Goal: Information Seeking & Learning: Learn about a topic

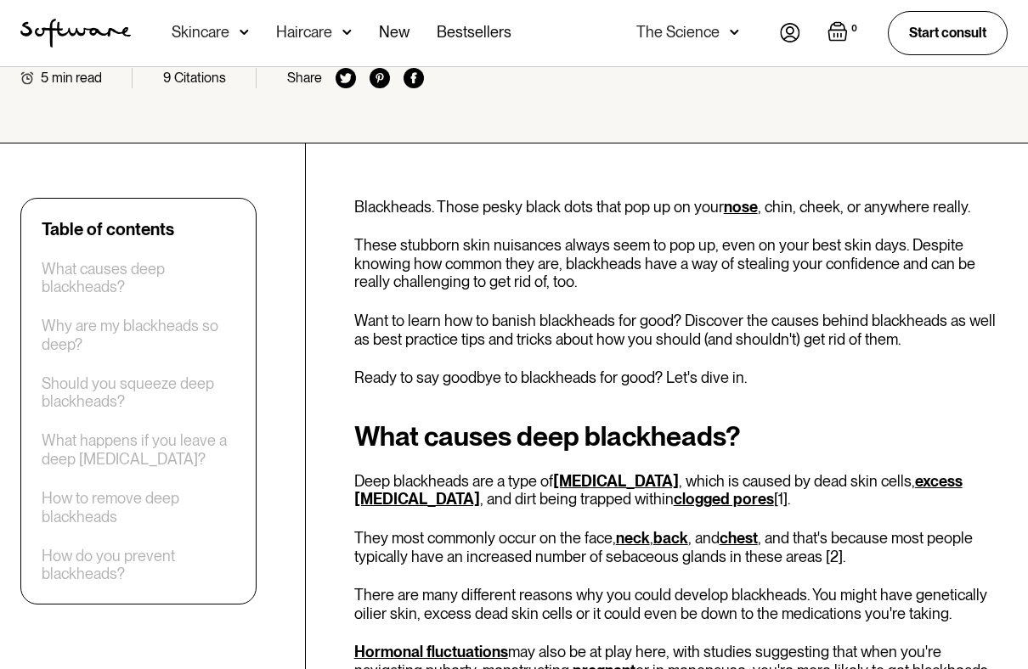
click at [944, 506] on div "What causes deep blackheads? Deep blackheads are a type of [MEDICAL_DATA] , whi…" at bounding box center [680, 559] width 653 height 277
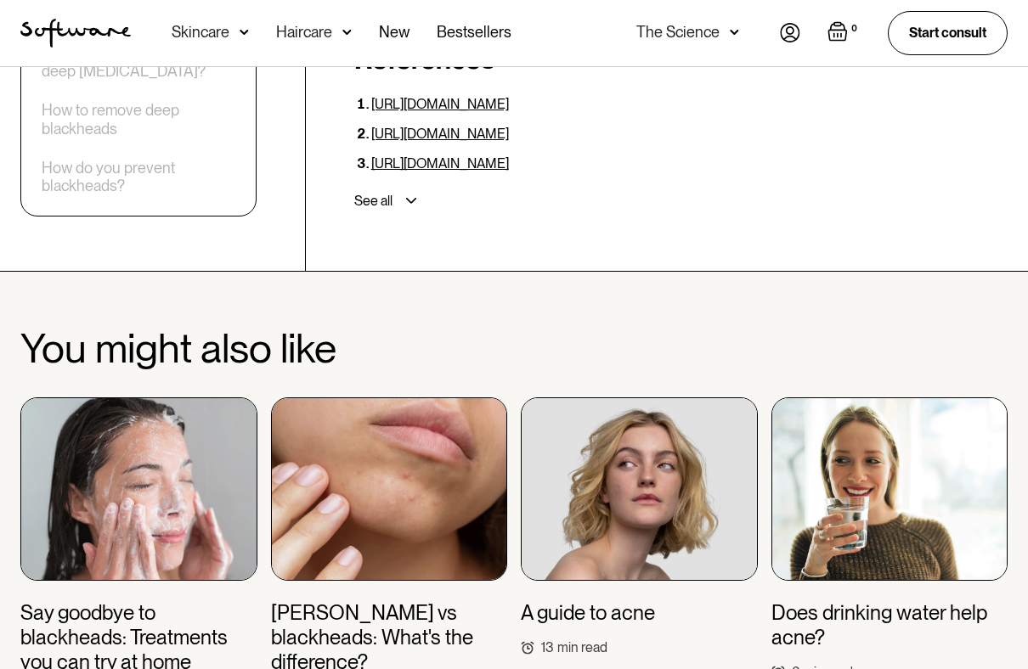
scroll to position [4023, 0]
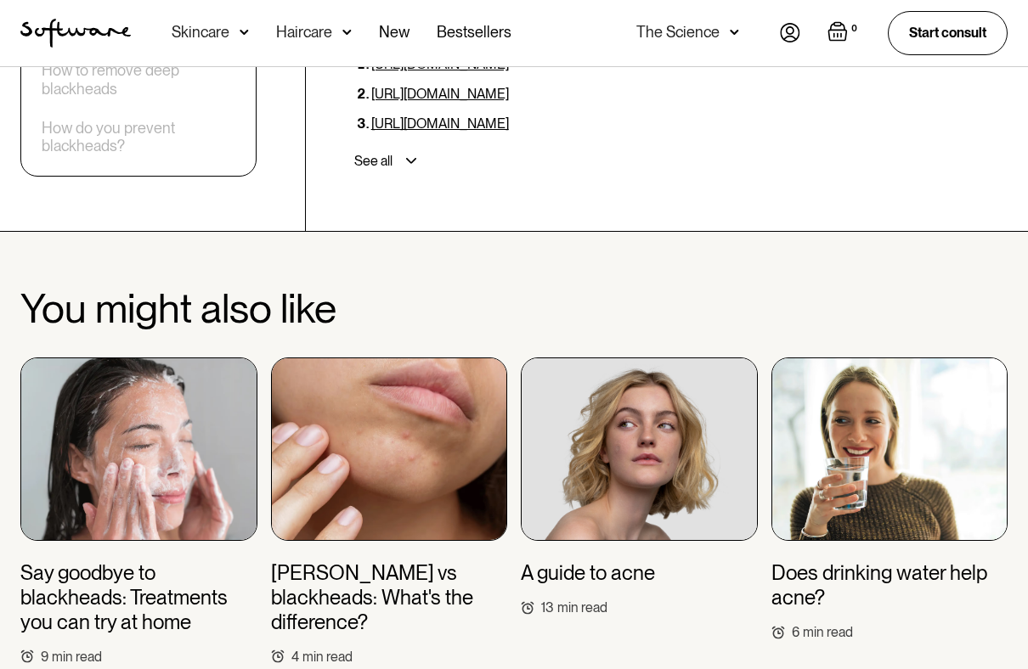
click at [317, 552] on h3 "[PERSON_NAME] vs blackheads: What's the difference?" at bounding box center [389, 598] width 237 height 73
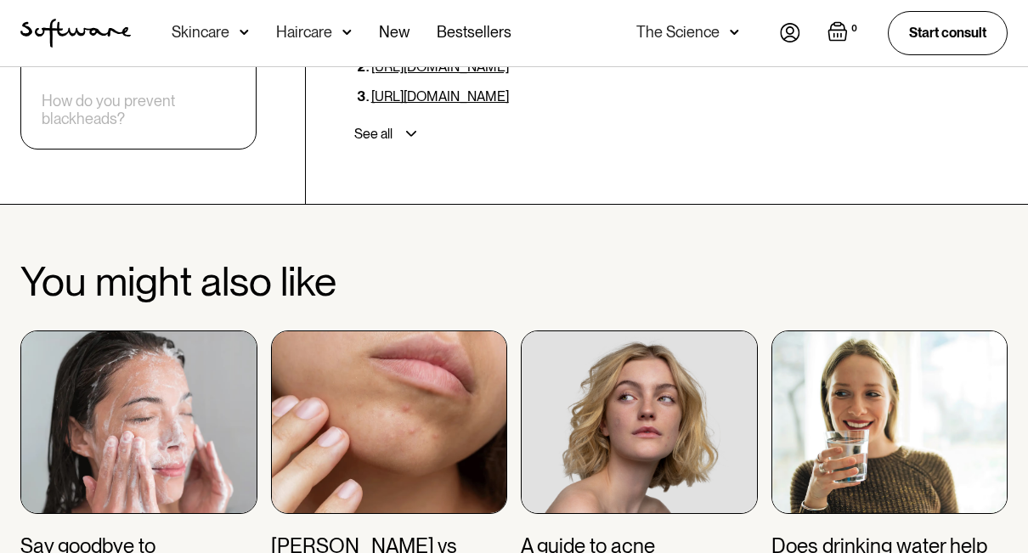
scroll to position [4028, 0]
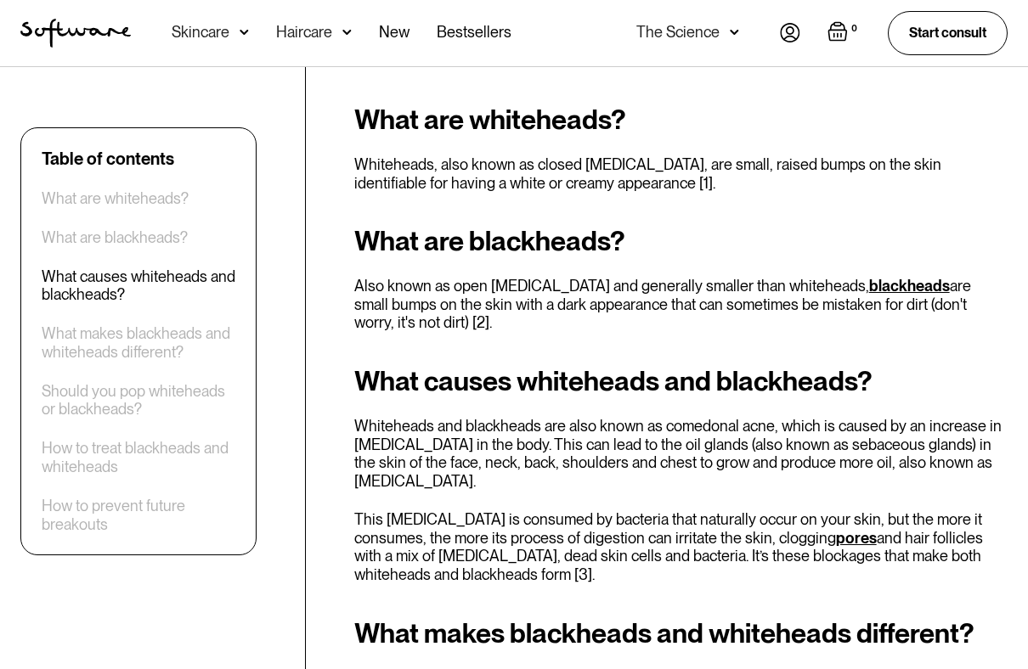
scroll to position [827, 0]
click at [869, 277] on link "blackheads" at bounding box center [909, 286] width 81 height 18
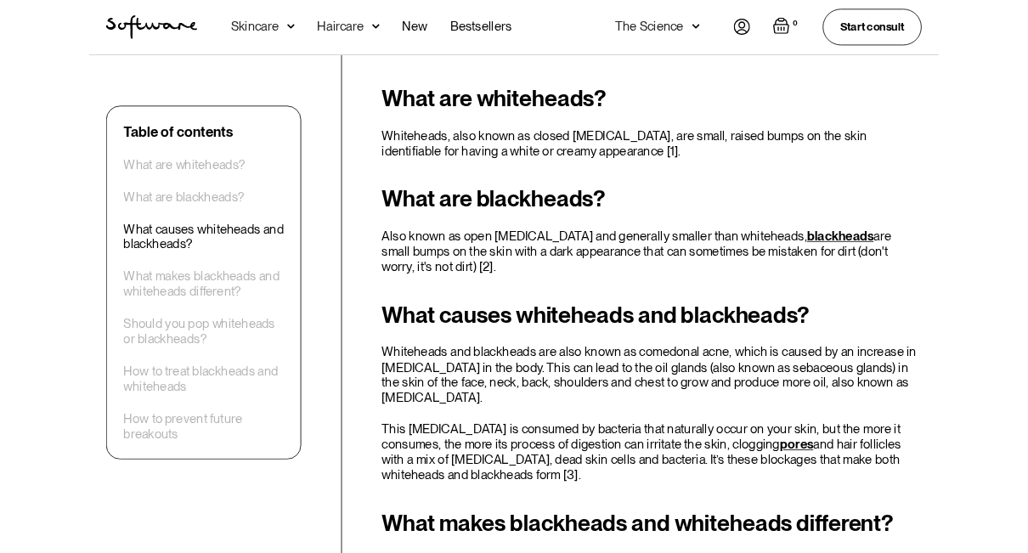
scroll to position [875, 0]
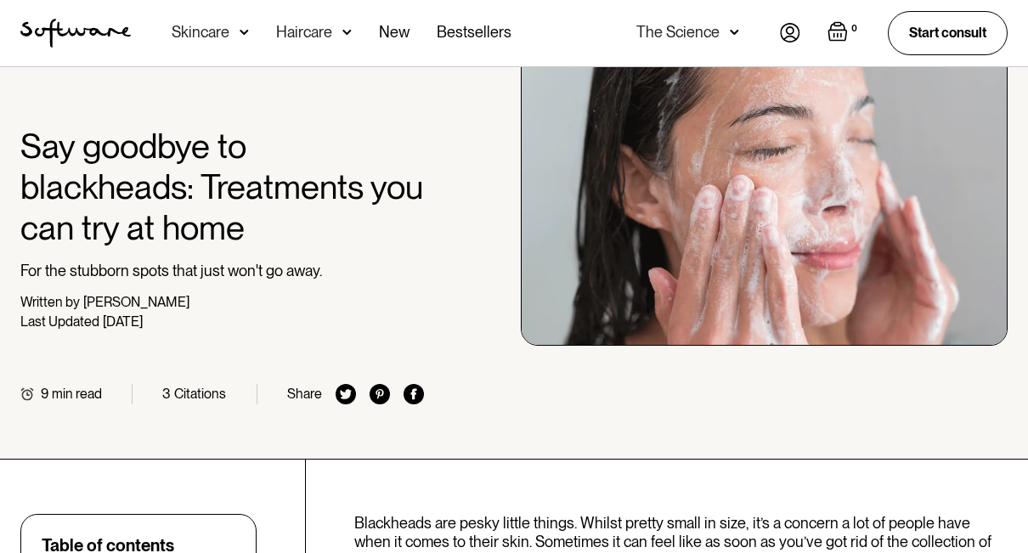
scroll to position [110, 0]
